Goal: Transaction & Acquisition: Purchase product/service

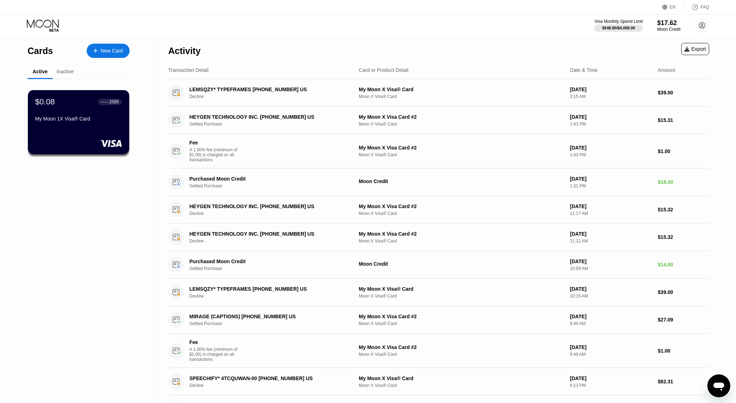
click at [111, 49] on div "New Card" at bounding box center [112, 51] width 22 height 6
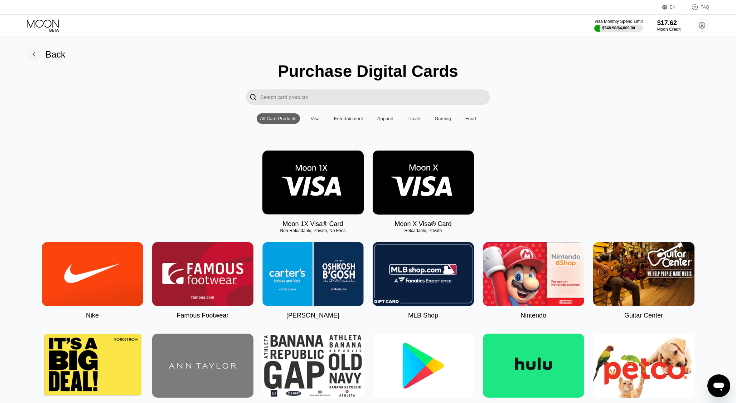
click at [448, 172] on img at bounding box center [423, 183] width 101 height 64
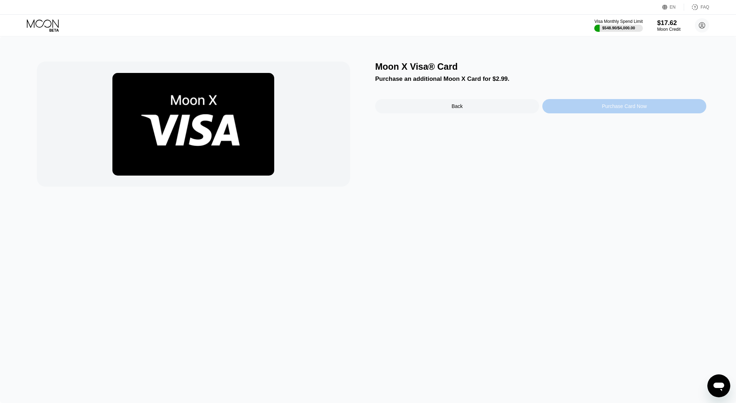
click at [607, 111] on div "Purchase Card Now" at bounding box center [624, 106] width 164 height 14
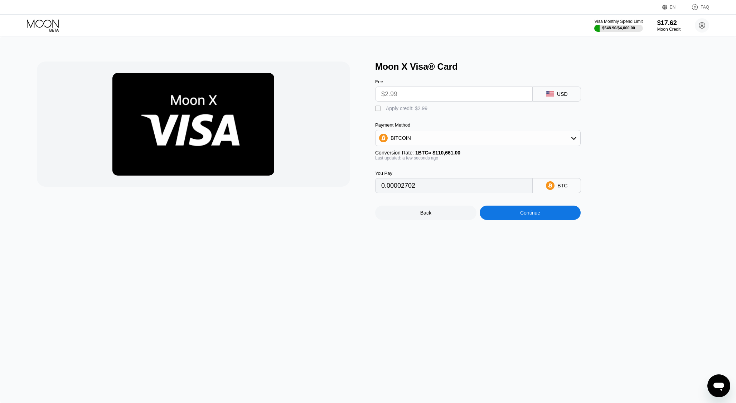
click at [377, 108] on div "" at bounding box center [378, 108] width 7 height 7
type input "0"
click at [525, 137] on div "BITCOIN" at bounding box center [477, 138] width 205 height 14
click at [636, 135] on div "Moon X Visa® Card Fee $2.99 USD  Apply credit: $2.99 Payment Method BITCOIN BI…" at bounding box center [540, 141] width 331 height 159
click at [521, 216] on div "Continue" at bounding box center [530, 213] width 20 height 6
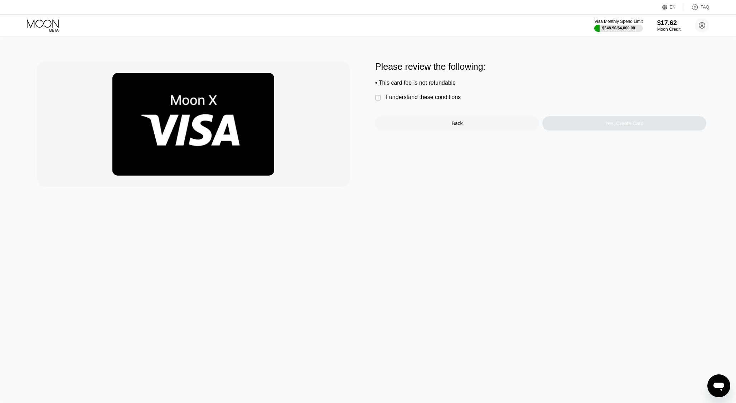
click at [438, 94] on div "I understand these conditions" at bounding box center [423, 97] width 75 height 6
click at [590, 126] on div "Yes, Create Card" at bounding box center [624, 123] width 164 height 14
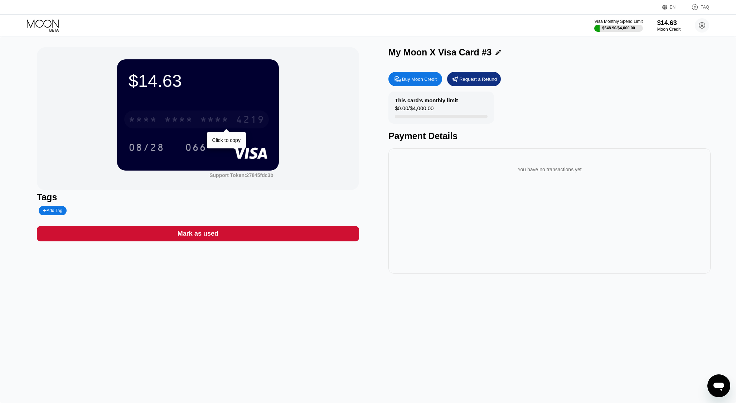
click at [261, 117] on div "4219" at bounding box center [250, 120] width 29 height 11
click at [255, 128] on div "4513 6500 2256 4219" at bounding box center [196, 120] width 145 height 18
